Goal: Task Accomplishment & Management: Manage account settings

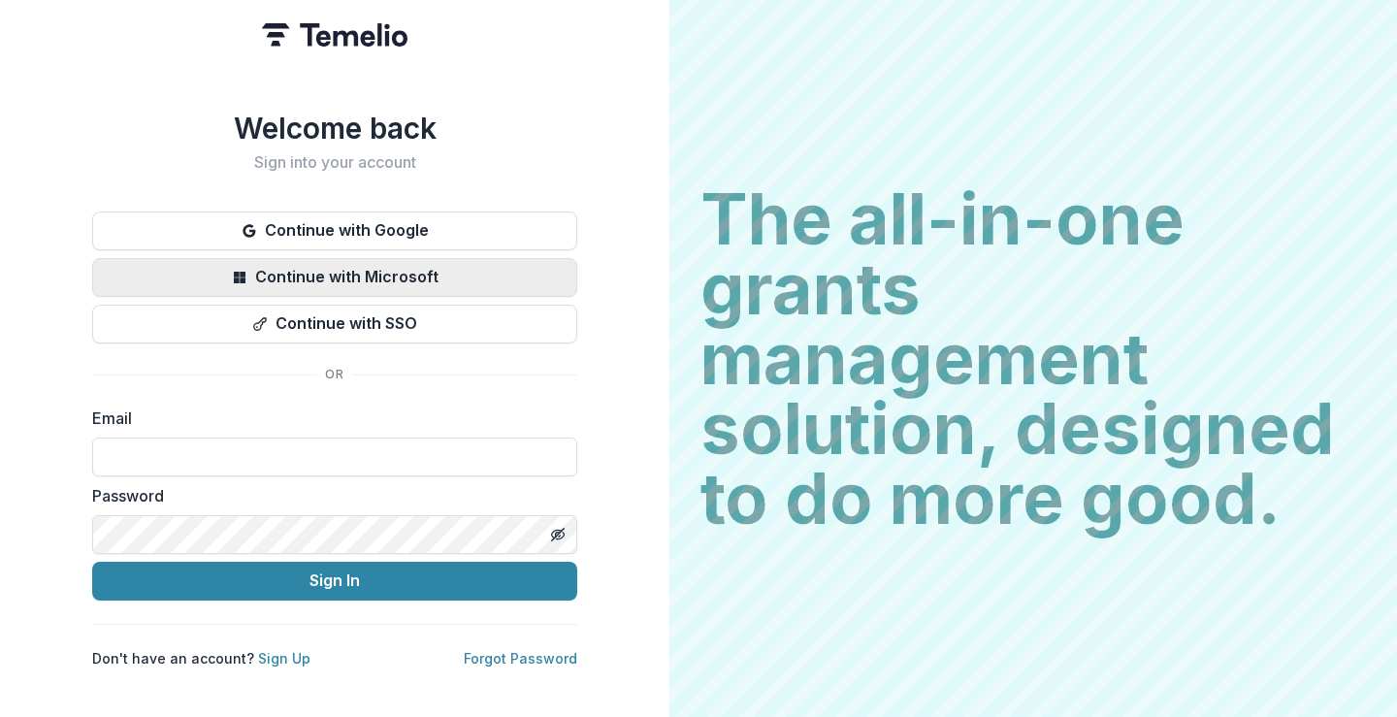
click at [365, 258] on button "Continue with Microsoft" at bounding box center [334, 277] width 485 height 39
click at [210, 451] on input at bounding box center [334, 456] width 485 height 39
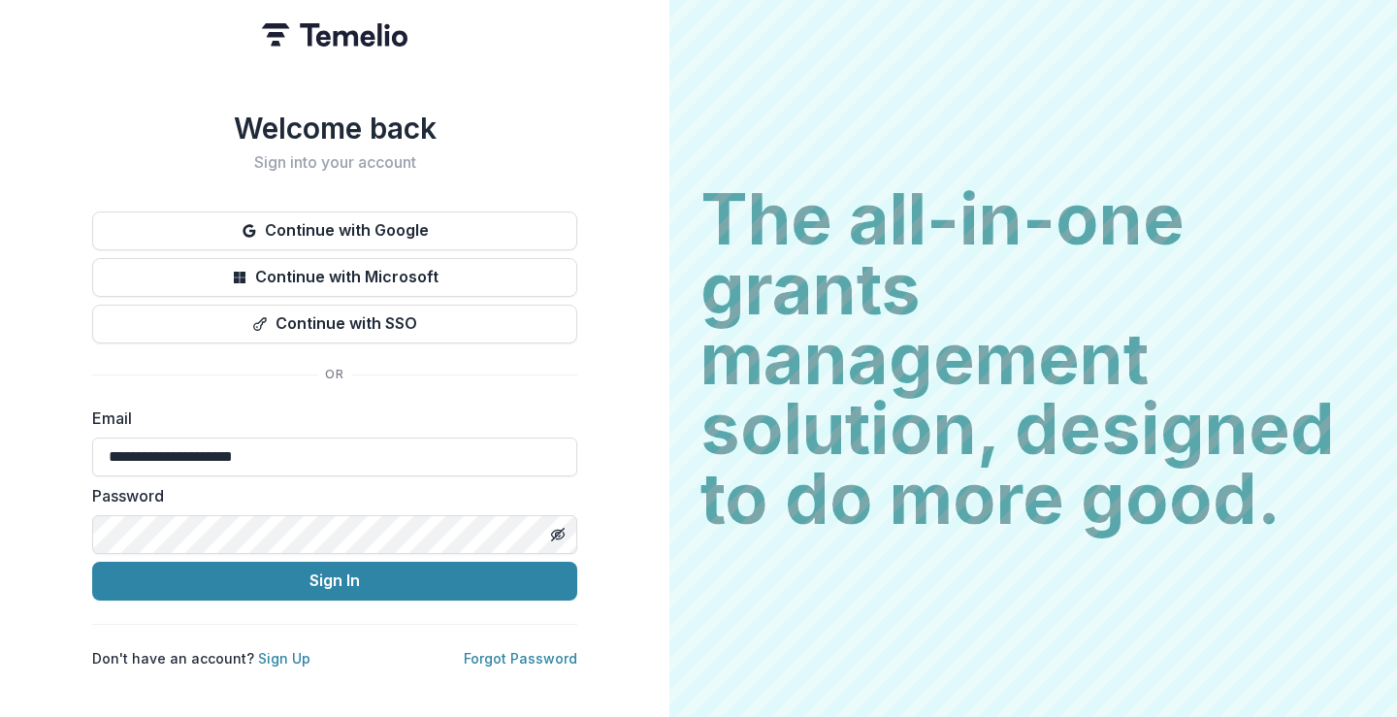
type input "**********"
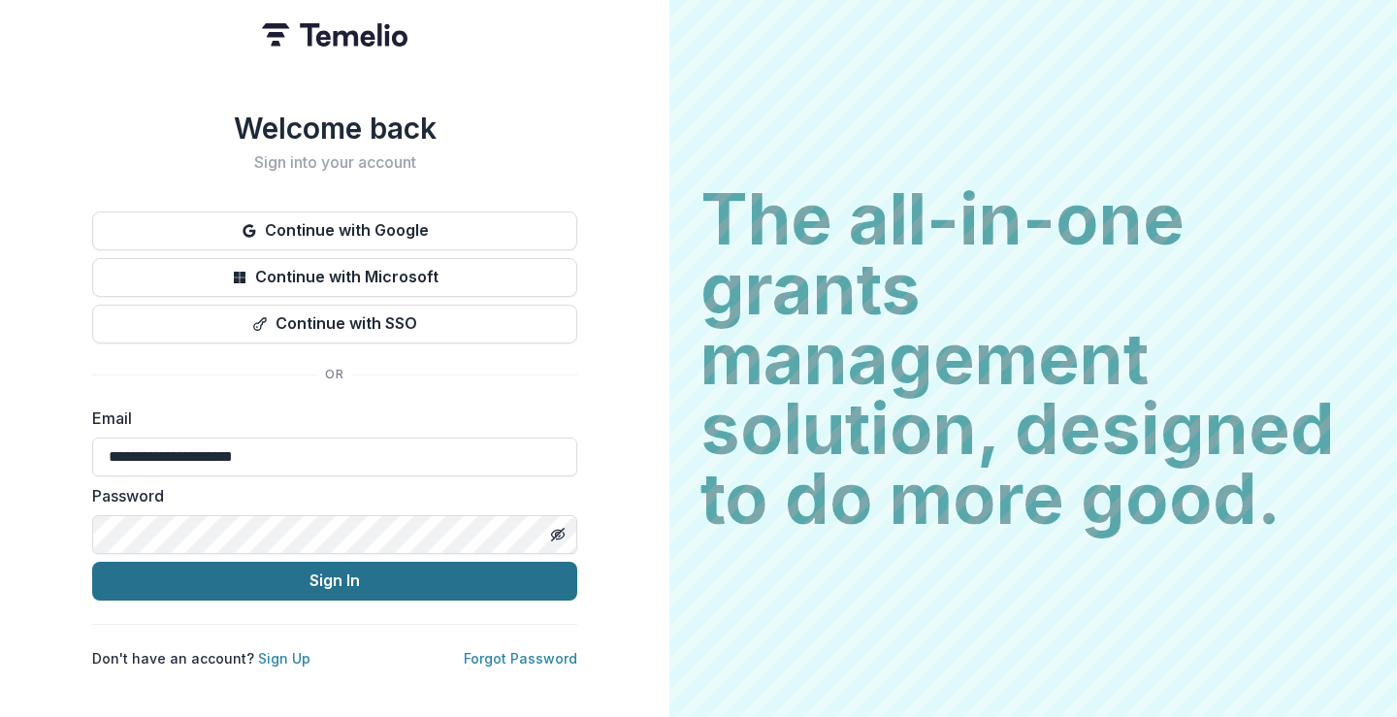
click at [325, 569] on button "Sign In" at bounding box center [334, 581] width 485 height 39
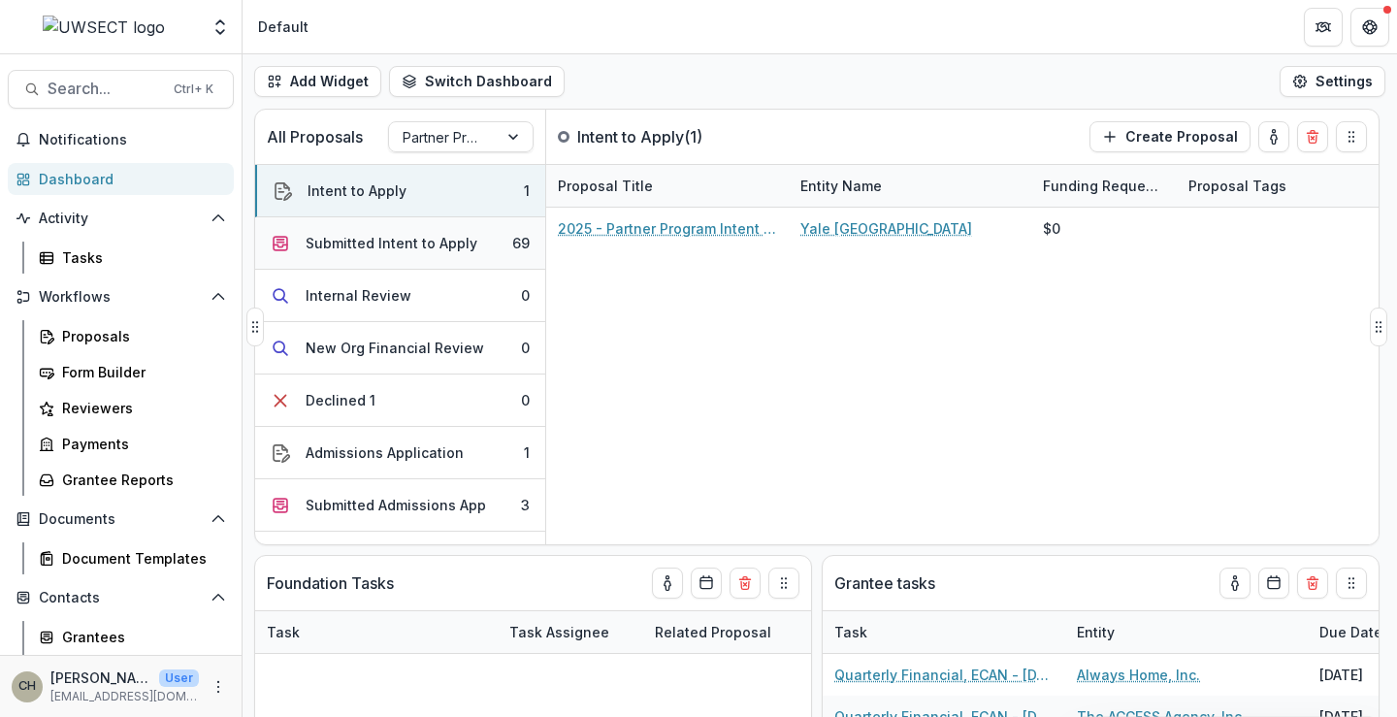
click at [359, 241] on div "Submitted Intent to Apply" at bounding box center [391, 243] width 172 height 20
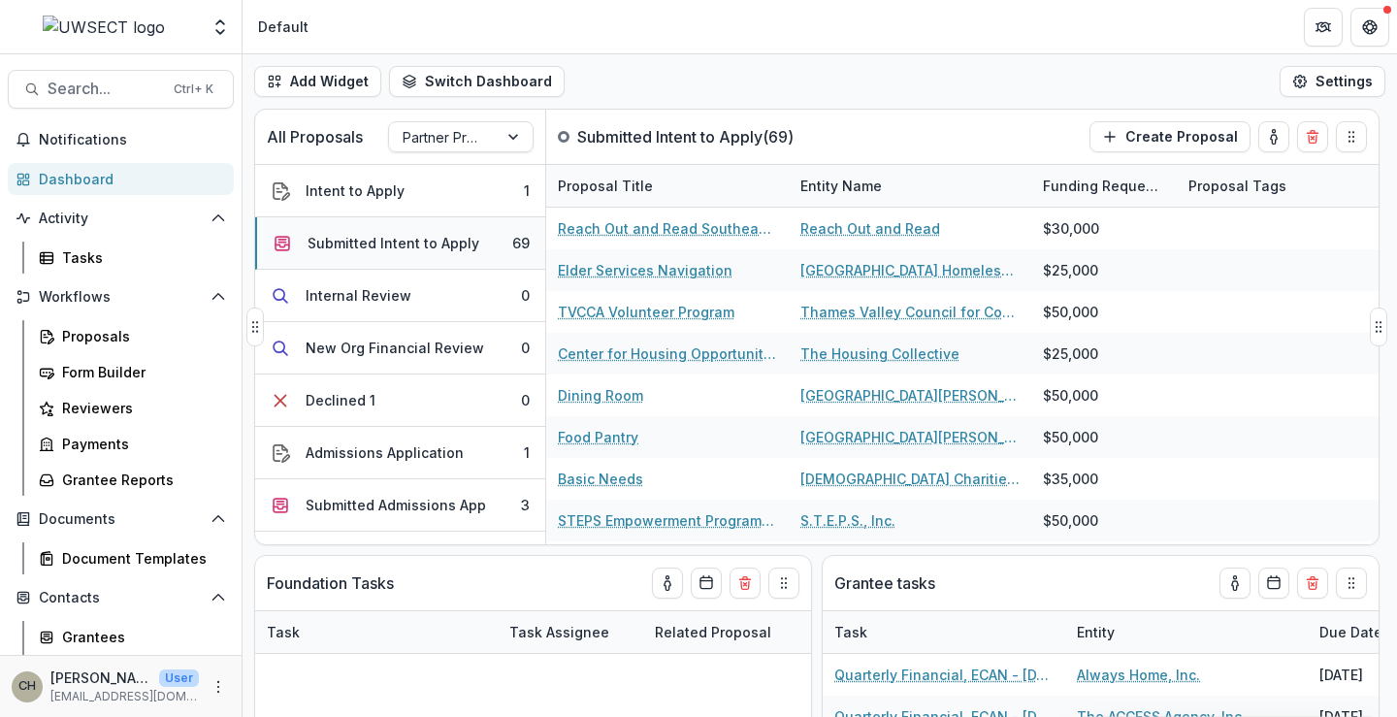
click at [362, 239] on div "Submitted Intent to Apply" at bounding box center [393, 243] width 172 height 20
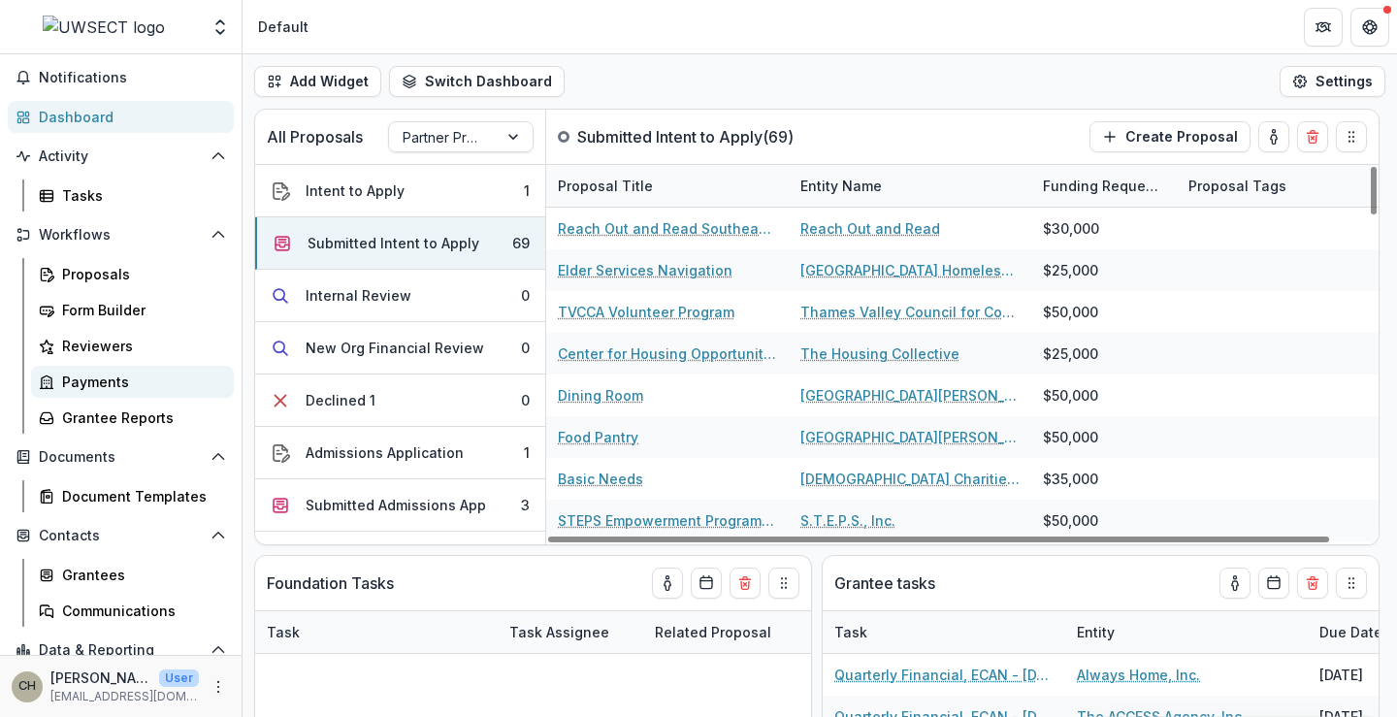
scroll to position [97, 0]
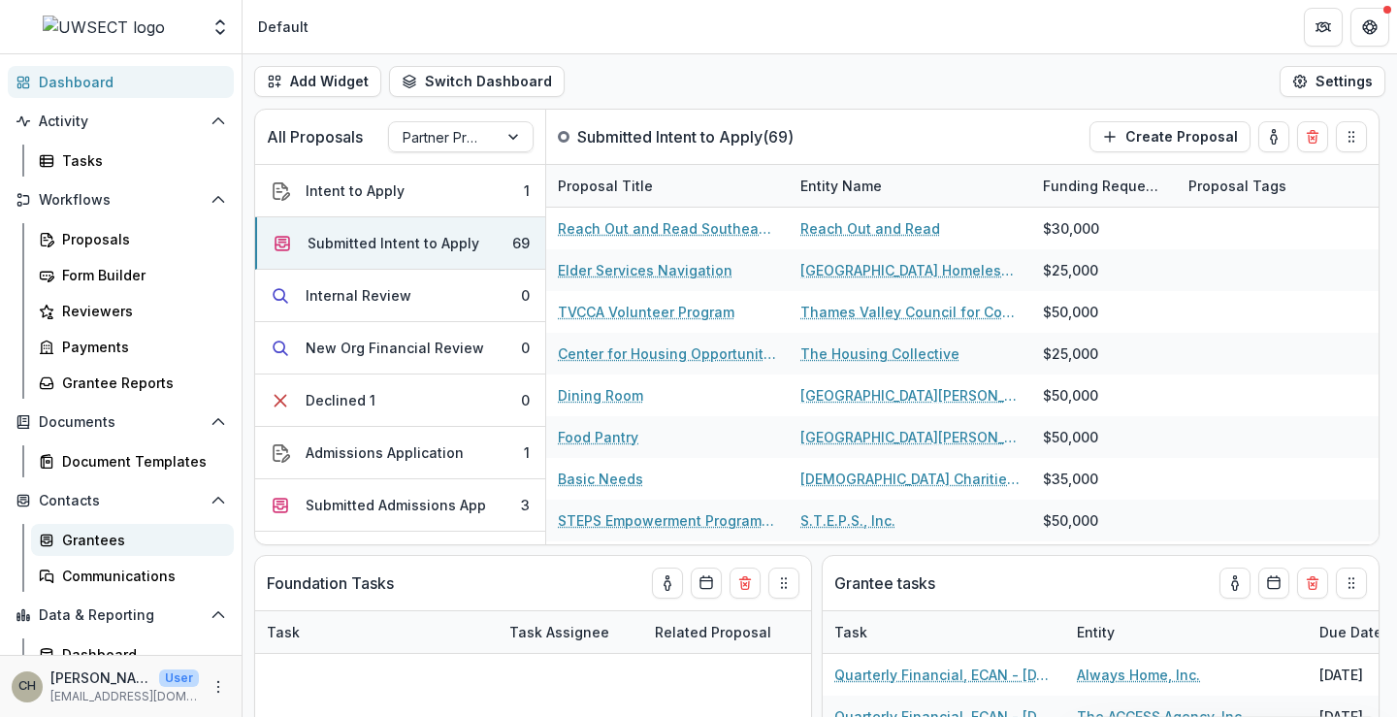
click at [98, 533] on div "Grantees" at bounding box center [140, 540] width 156 height 20
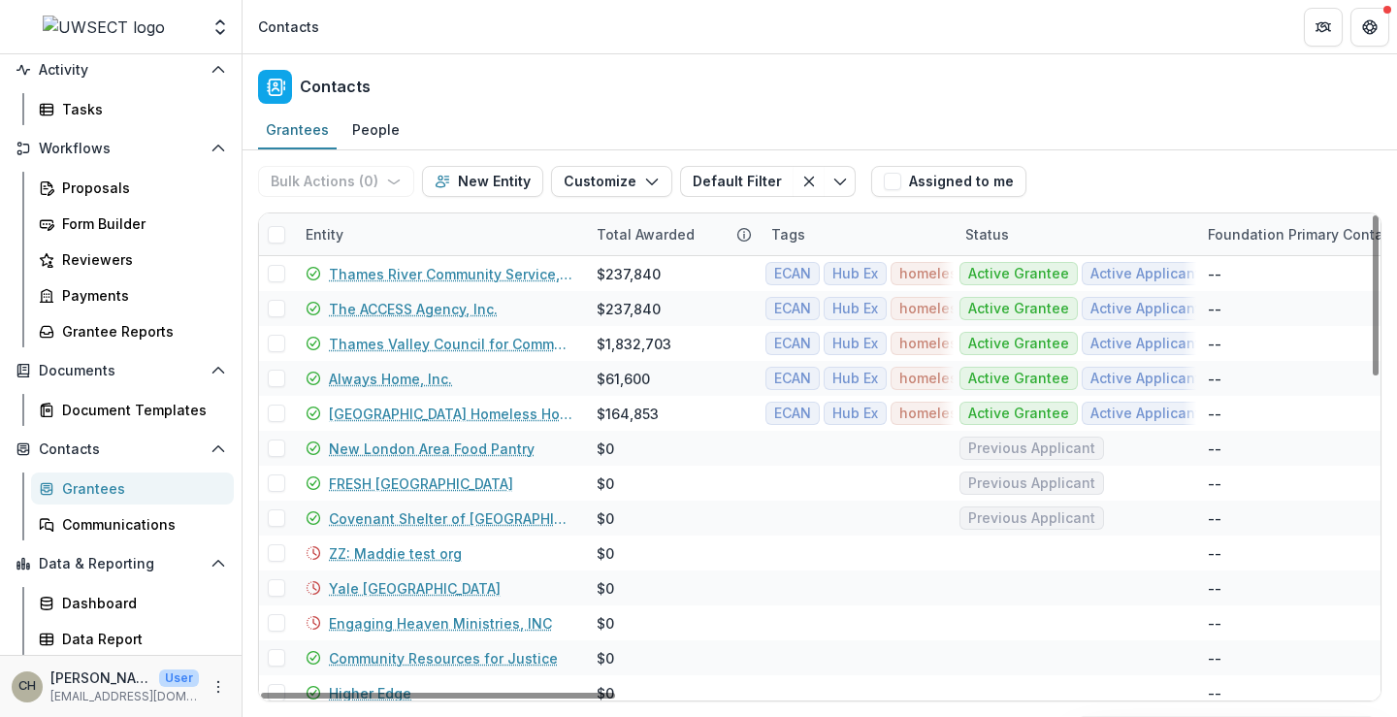
click at [392, 232] on div "Entity" at bounding box center [439, 234] width 291 height 42
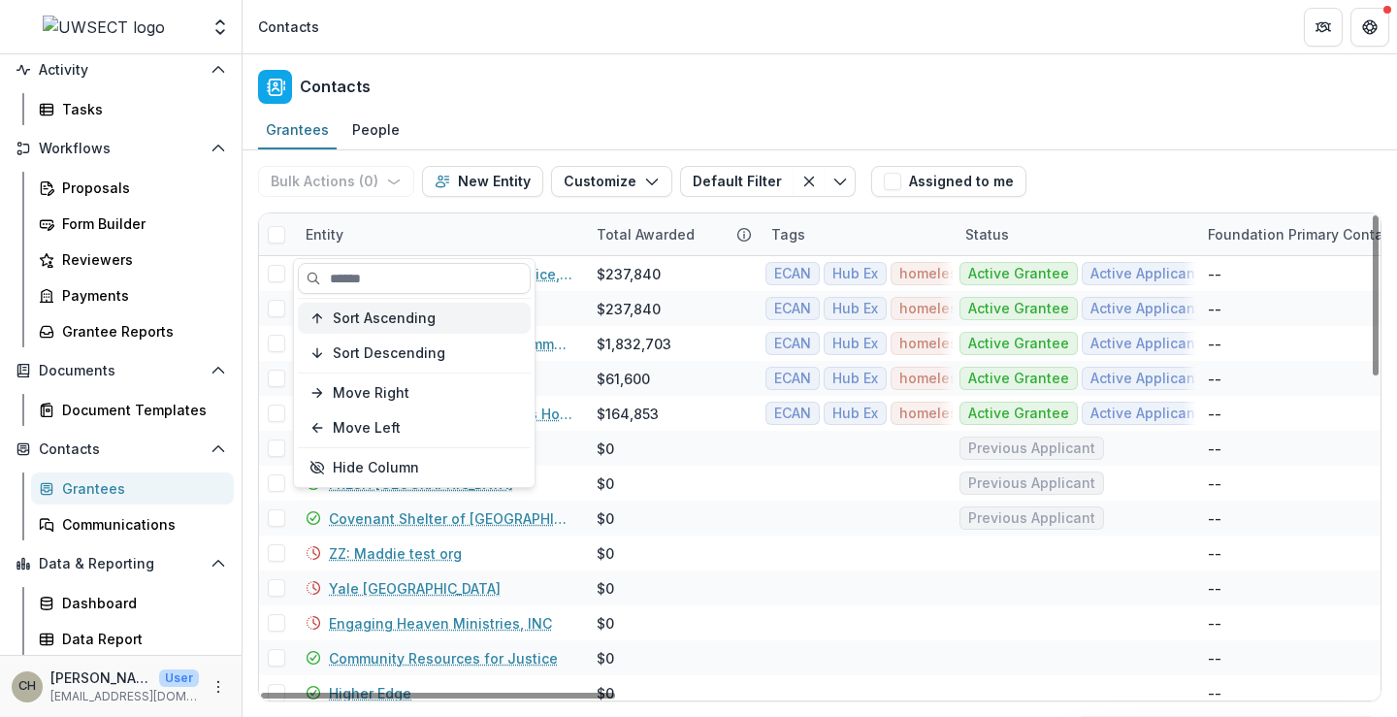
click at [394, 323] on span "Sort Ascending" at bounding box center [384, 318] width 103 height 16
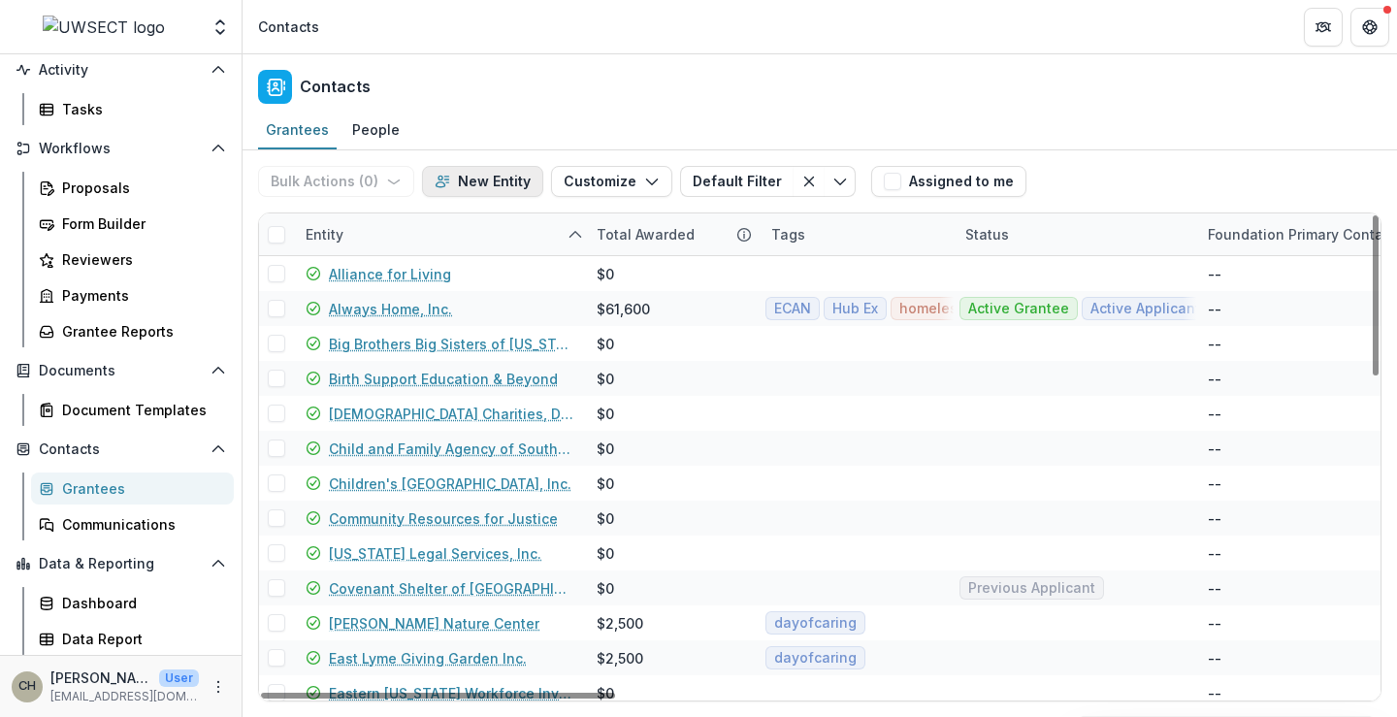
click at [466, 191] on button "New Entity" at bounding box center [482, 181] width 121 height 31
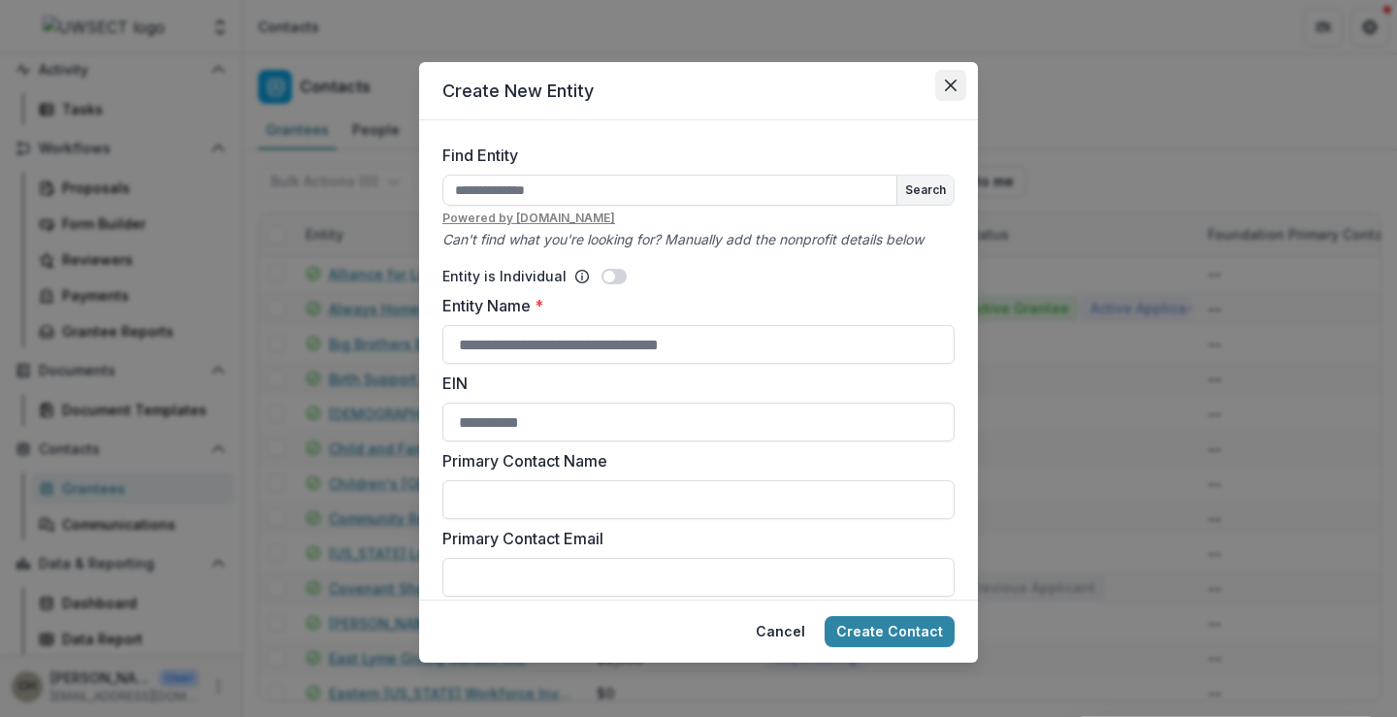
click at [948, 81] on icon "Close" at bounding box center [951, 86] width 12 height 12
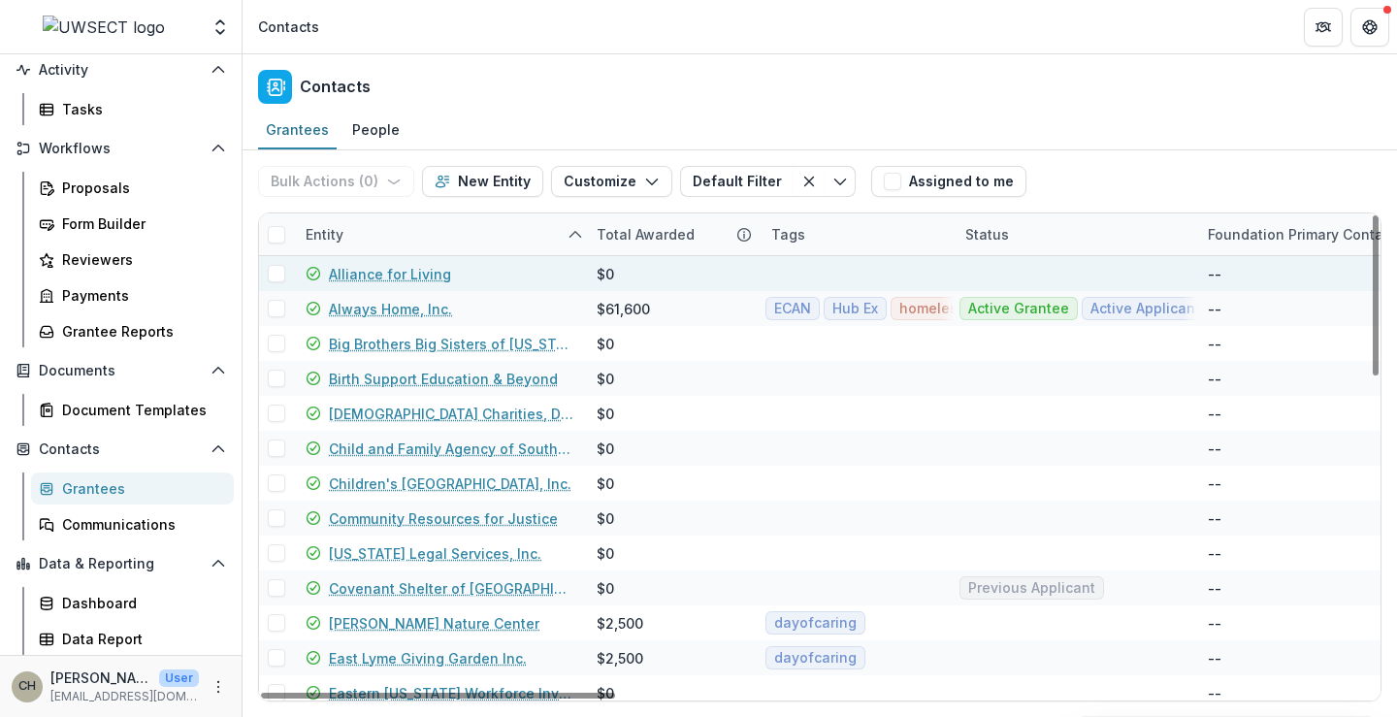
click at [397, 268] on link "Alliance for Living" at bounding box center [390, 274] width 122 height 20
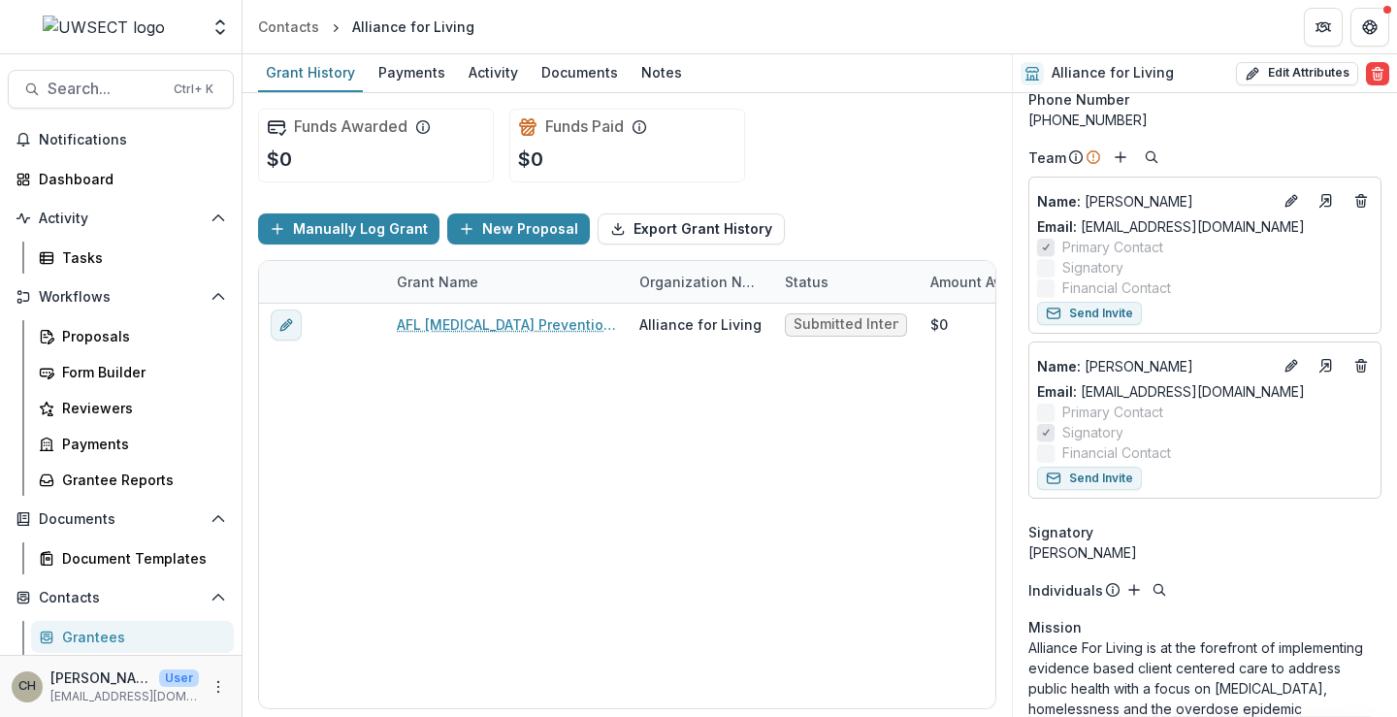
scroll to position [291, 0]
